Goal: Navigation & Orientation: Find specific page/section

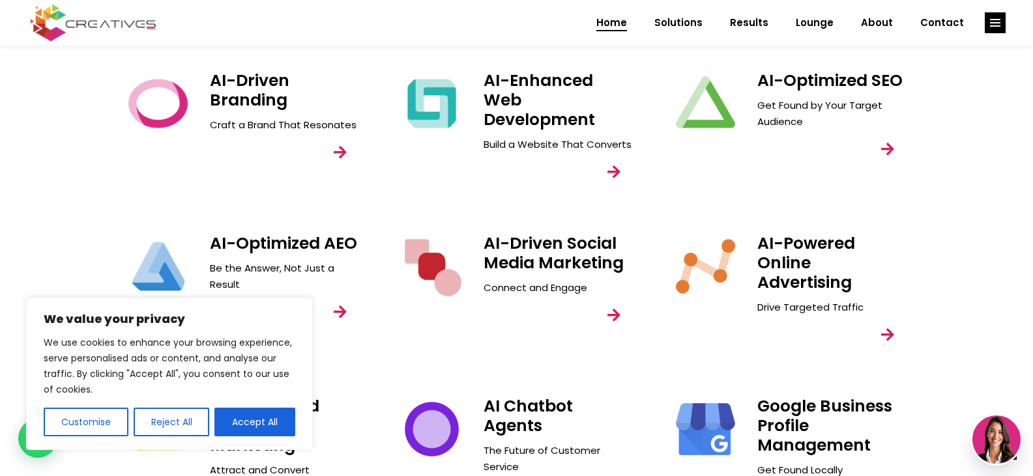
scroll to position [1695, 0]
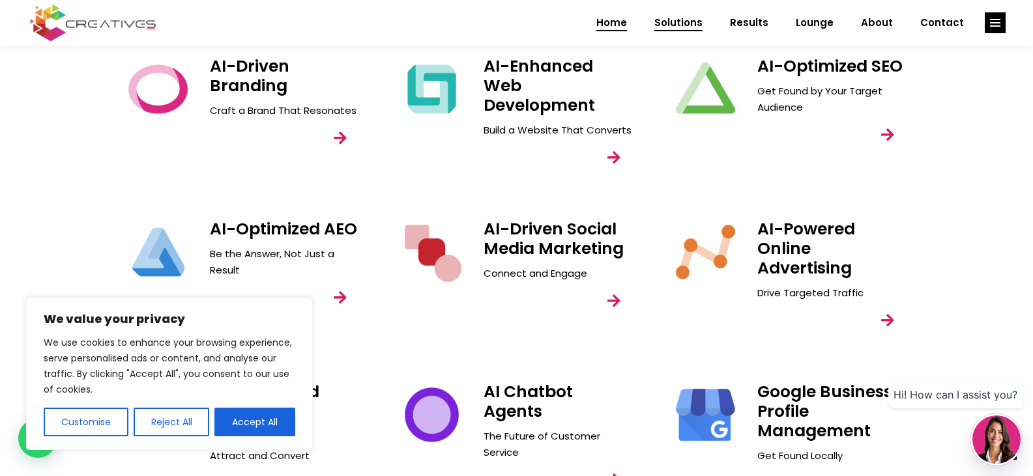
click at [681, 21] on span "Solutions" at bounding box center [678, 23] width 48 height 34
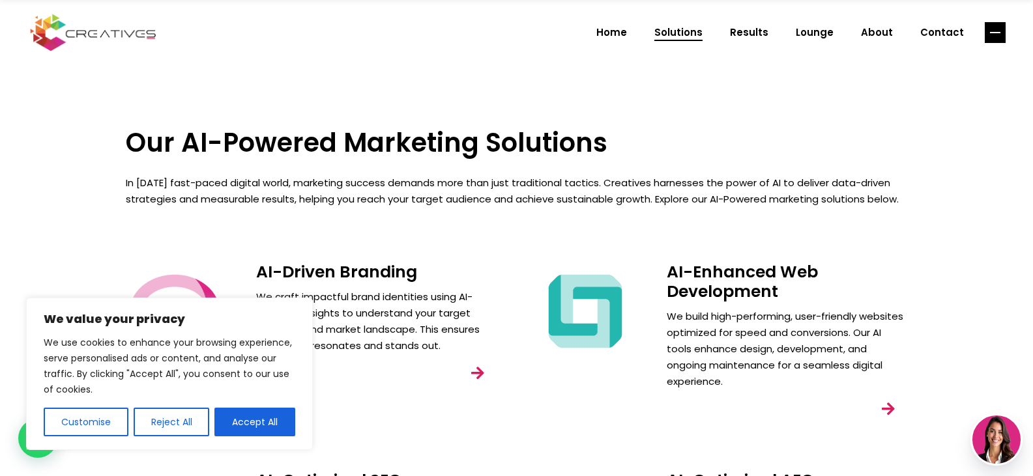
click at [995, 25] on rect "link" at bounding box center [995, 32] width 21 height 21
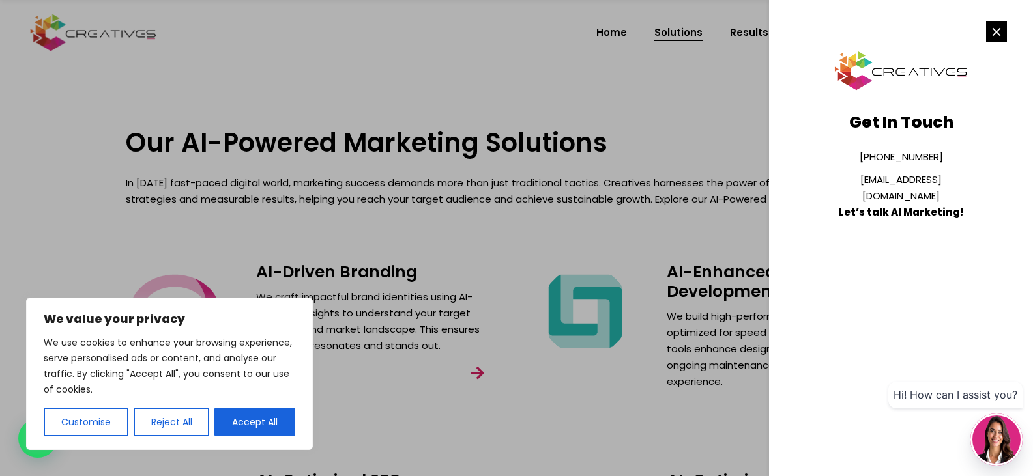
drag, startPoint x: 983, startPoint y: 20, endPoint x: 1000, endPoint y: 36, distance: 23.5
click at [984, 21] on section "Get In Touch [PHONE_NUMBER] [EMAIL_ADDRESS][DOMAIN_NAME] Let’s talk AI Marketin…" at bounding box center [901, 238] width 264 height 476
click at [1004, 41] on rect "link" at bounding box center [996, 32] width 21 height 21
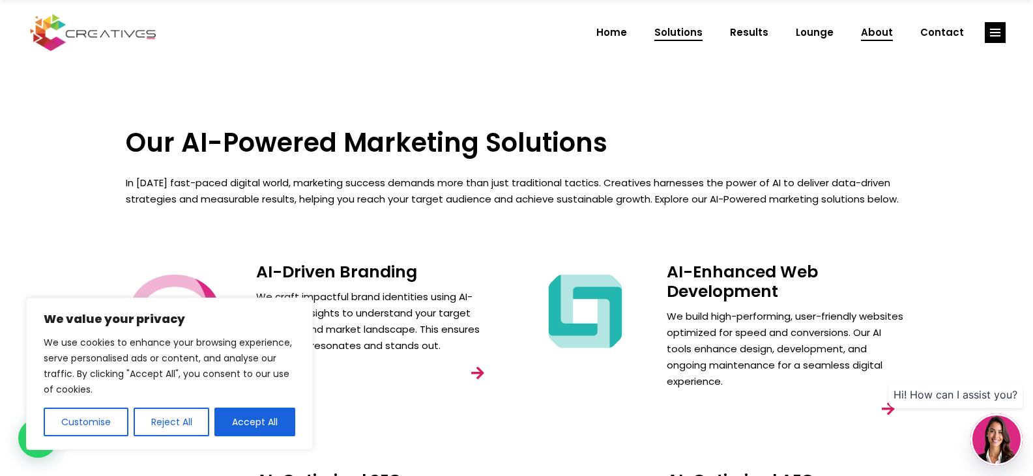
click at [863, 36] on link "About" at bounding box center [876, 33] width 59 height 34
